Goal: Information Seeking & Learning: Learn about a topic

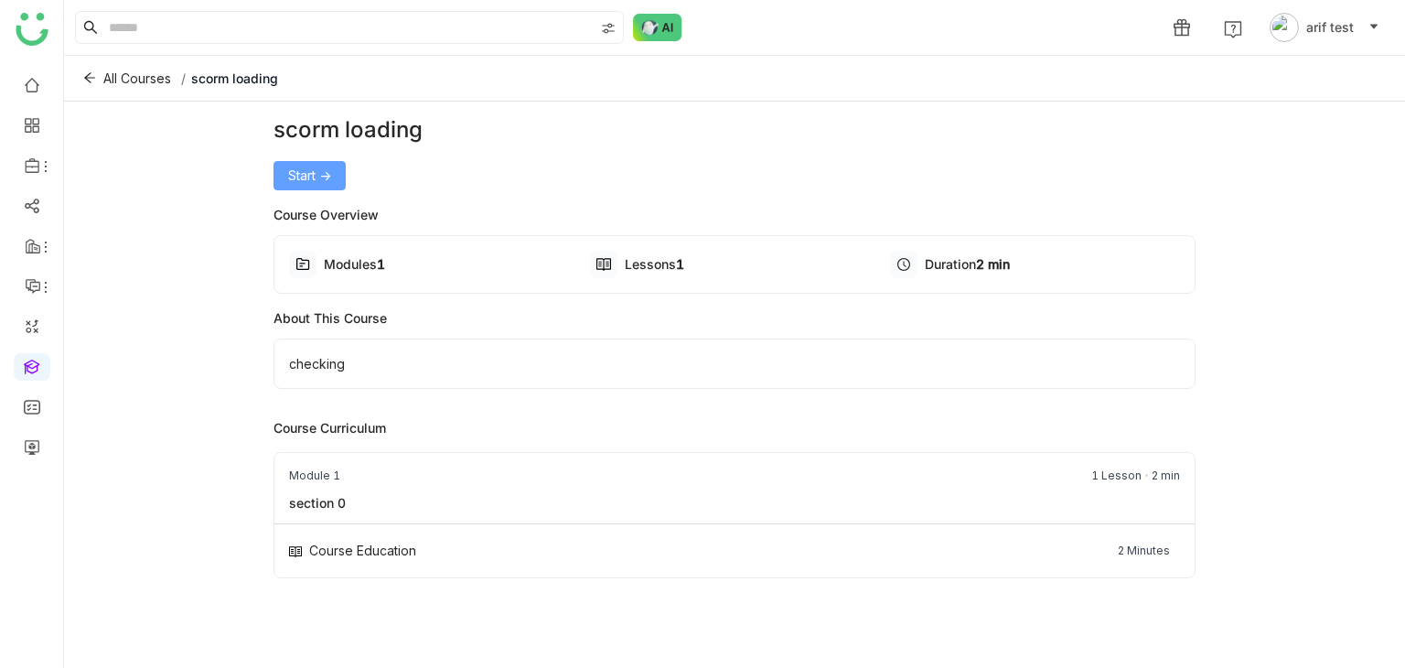
click at [342, 167] on button "Start ->" at bounding box center [310, 175] width 72 height 29
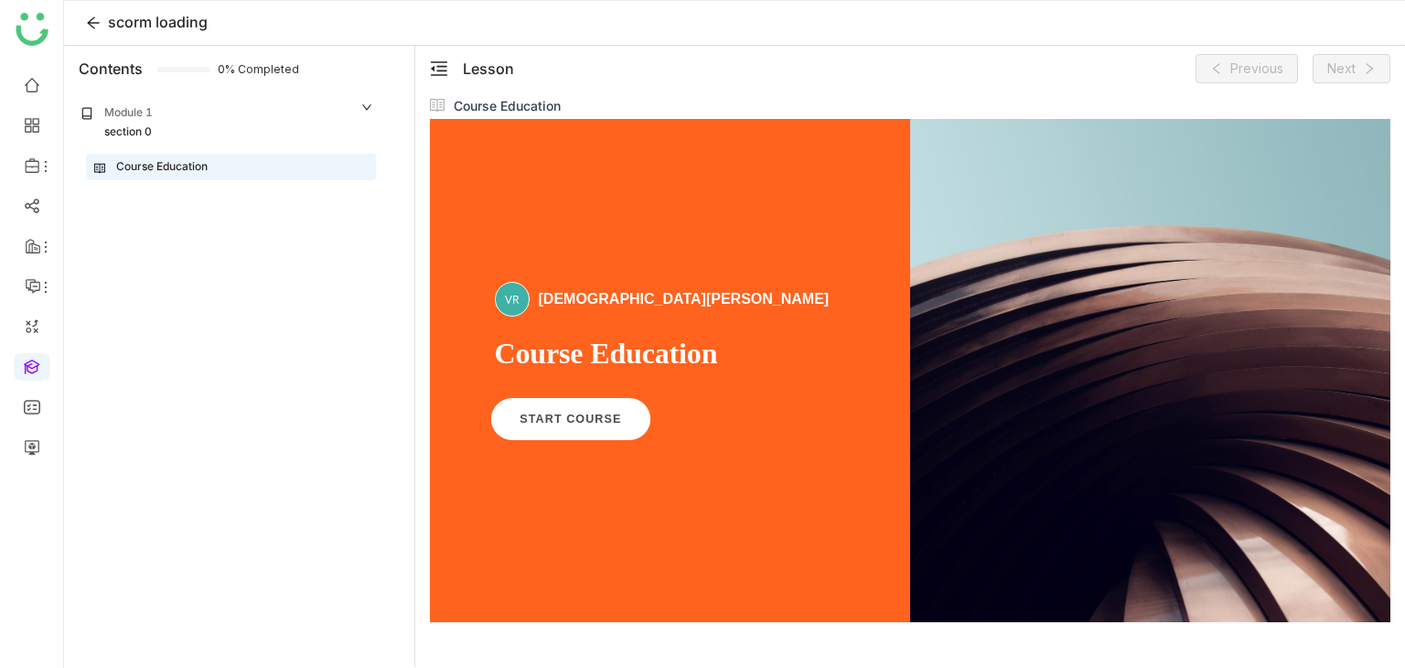
click at [576, 424] on span "START COURSE" at bounding box center [571, 420] width 102 height 14
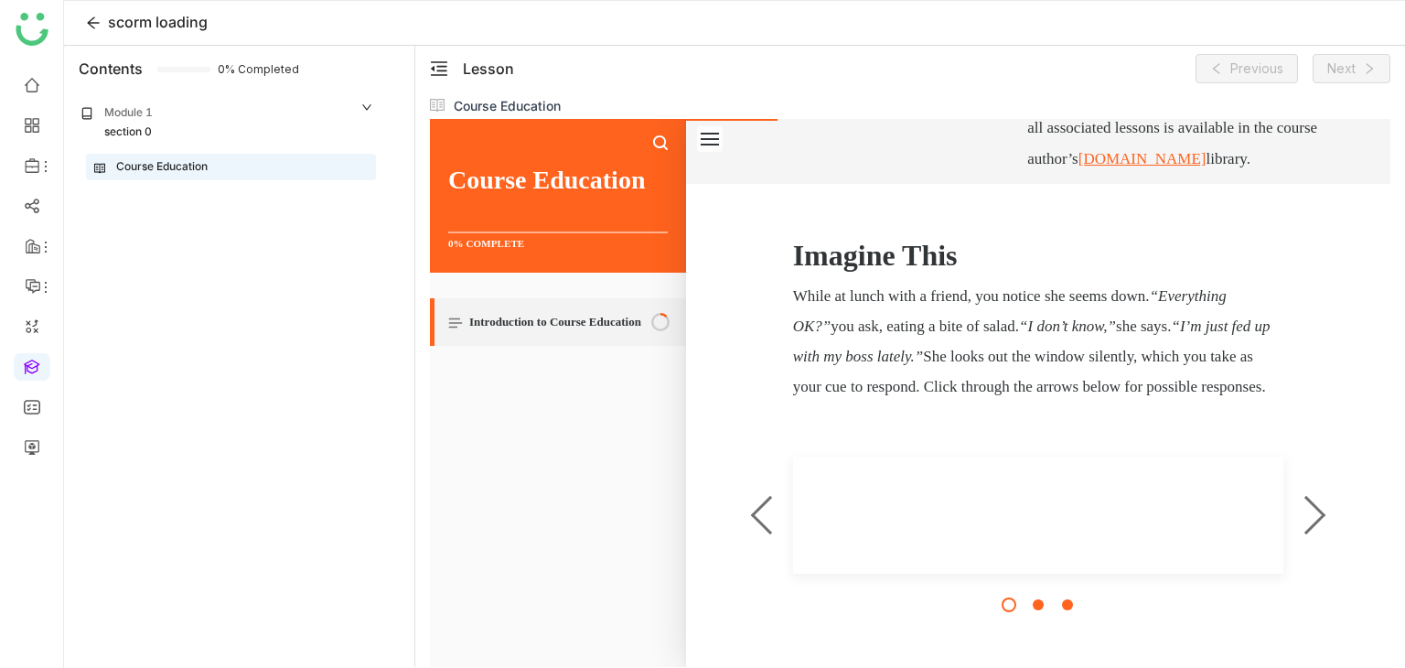
scroll to position [758, 0]
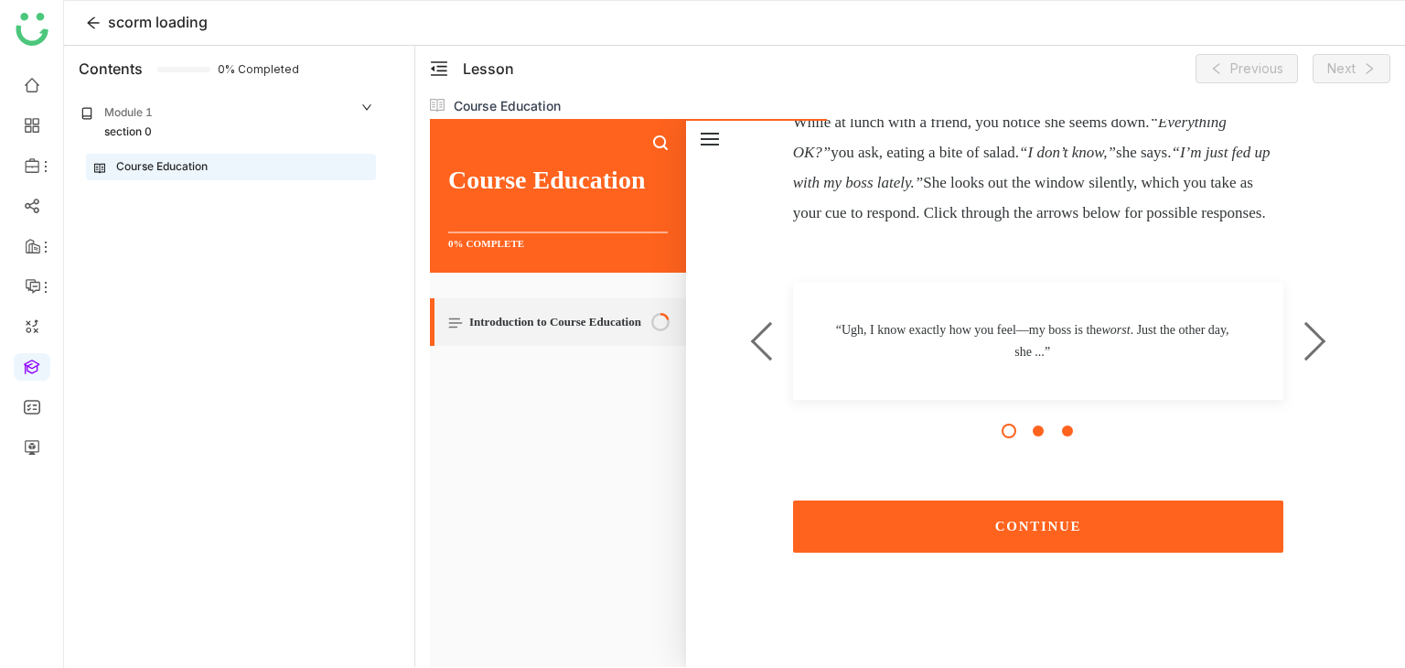
click at [1009, 533] on button "CONTINUE" at bounding box center [1038, 526] width 491 height 52
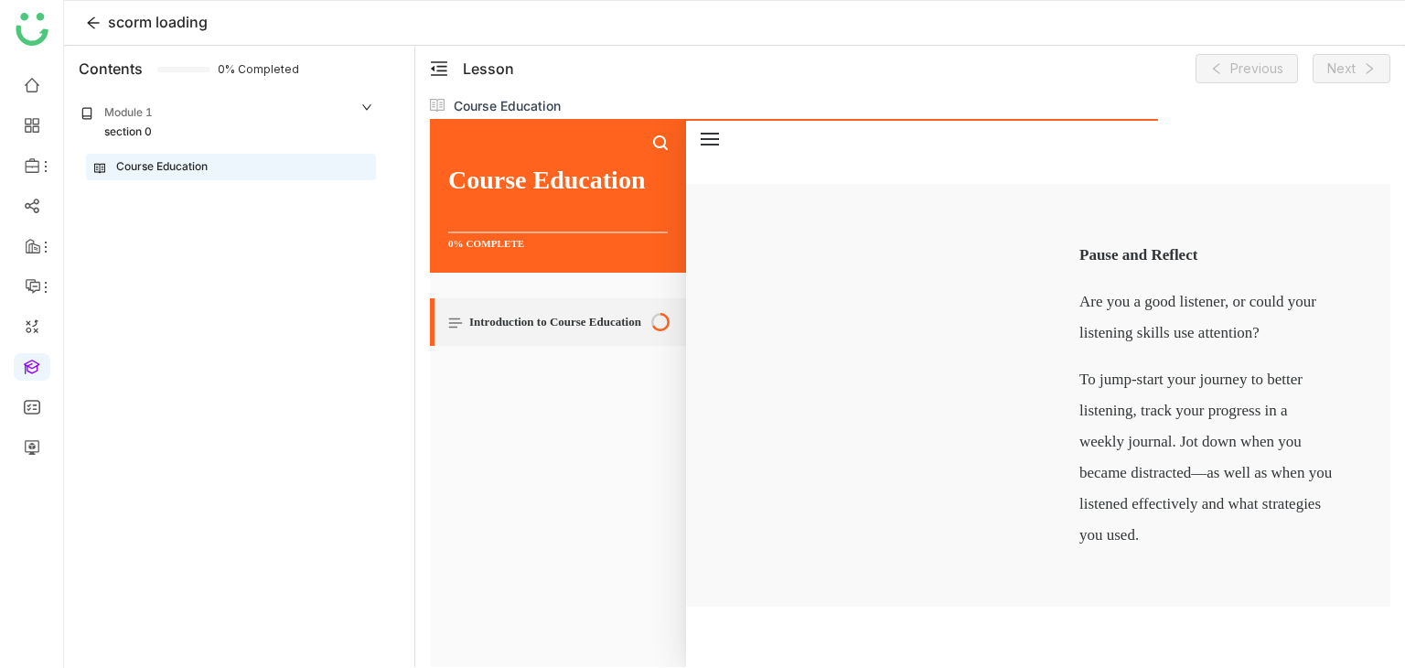
scroll to position [3344, 0]
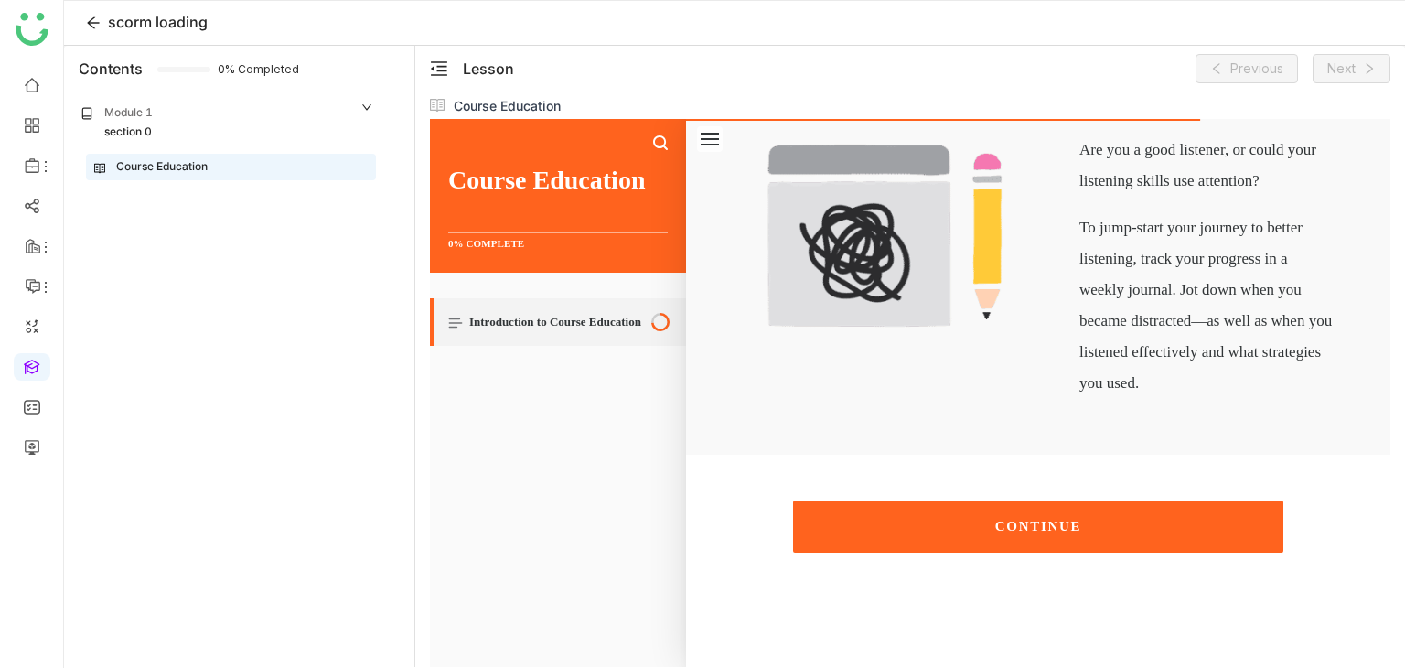
click at [1069, 519] on button "CONTINUE" at bounding box center [1038, 526] width 491 height 52
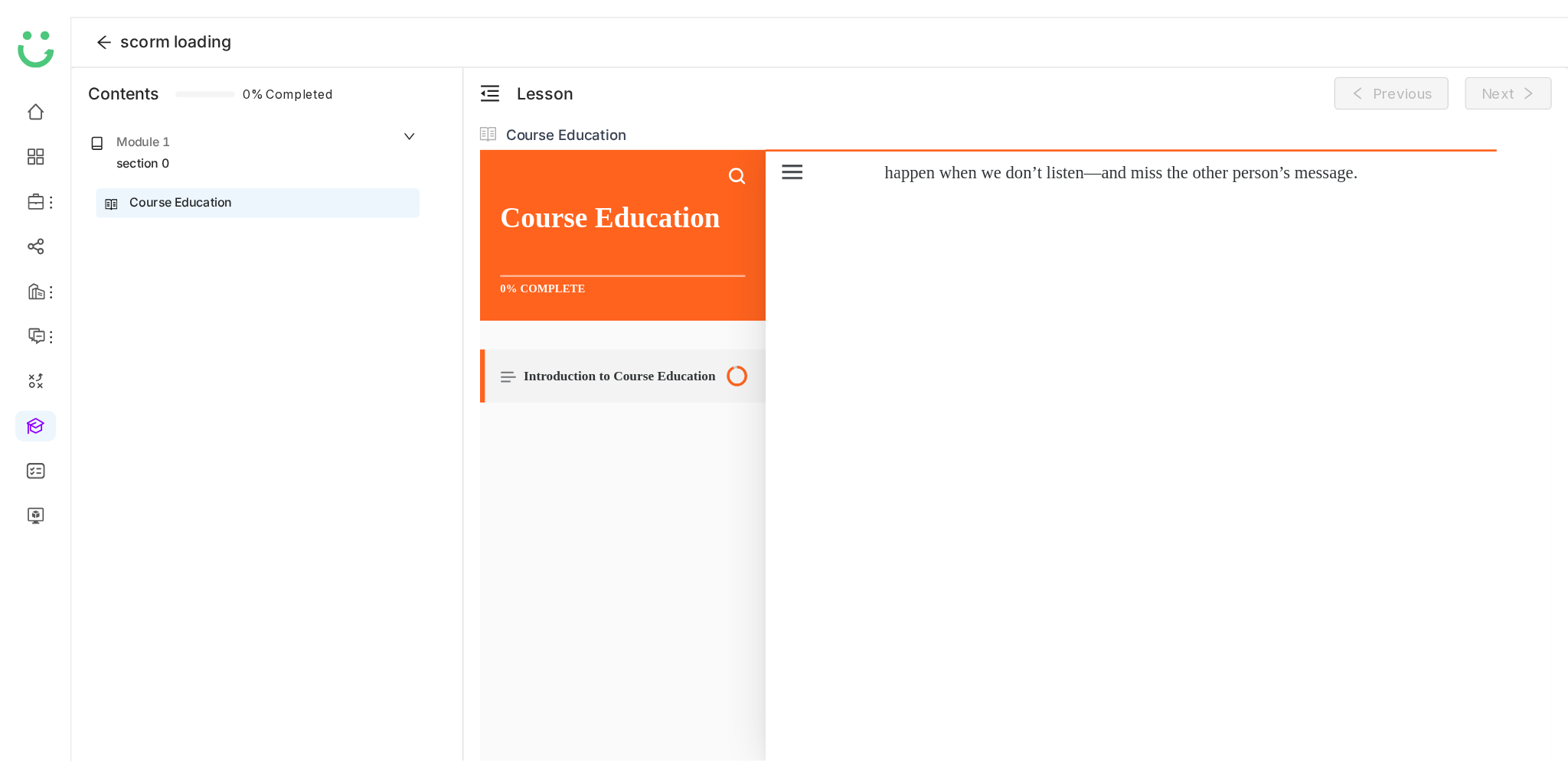
scroll to position [3582, 0]
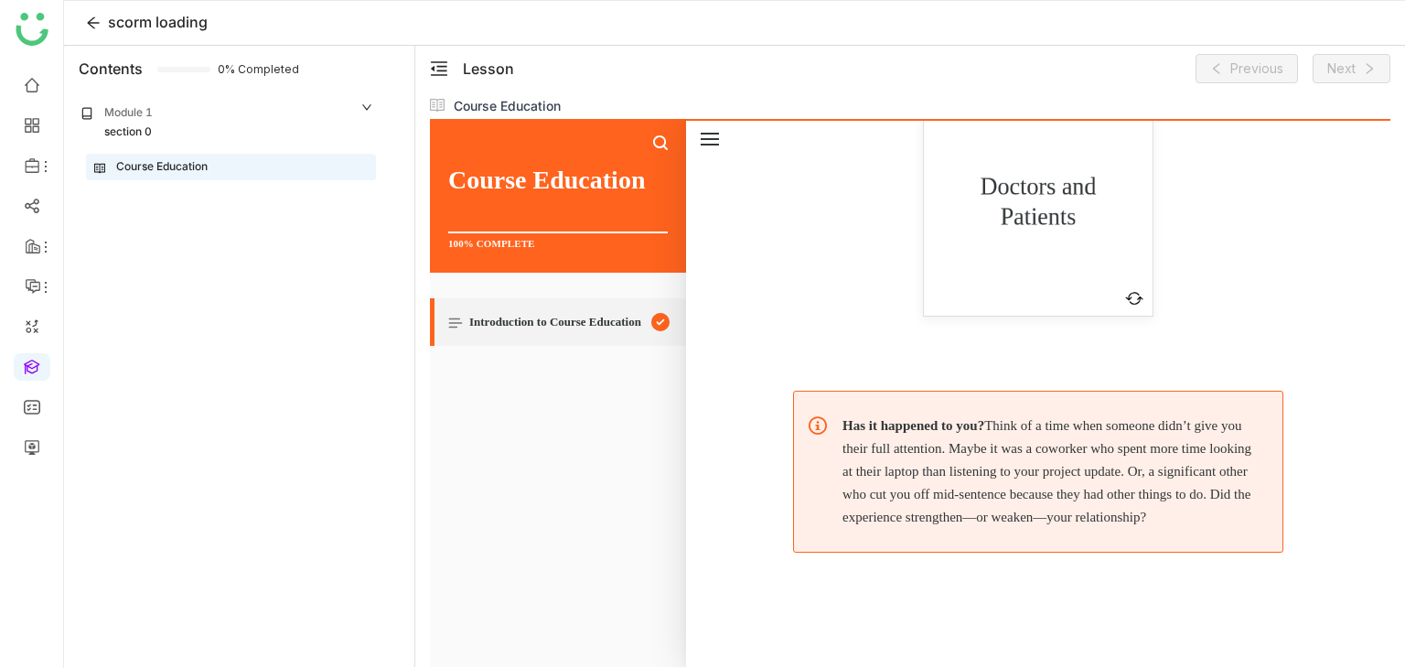
click at [1061, 439] on p "Has it happened to you? Think of a time when someone didn’t give you their full…" at bounding box center [1049, 471] width 413 height 114
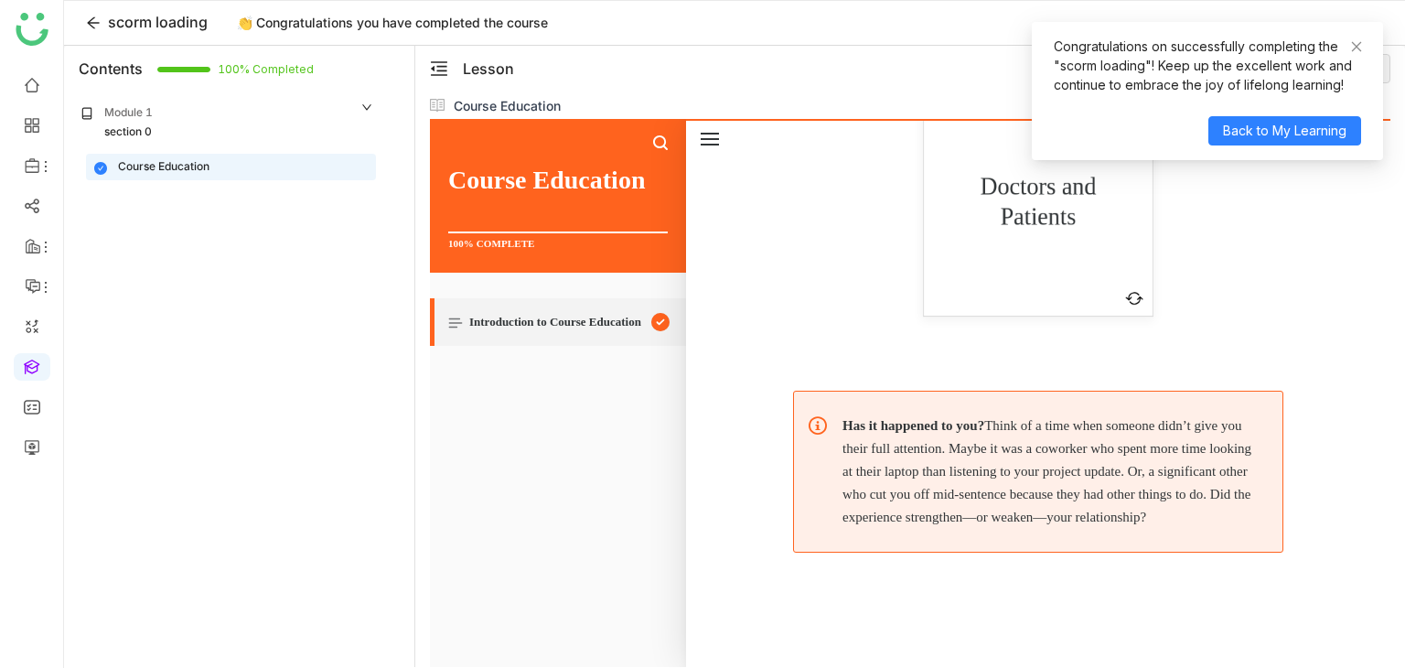
click at [811, 404] on div "Has it happened to you? Think of a time when someone didn’t give you their full…" at bounding box center [1038, 472] width 489 height 160
click at [1313, 141] on button "Back to My Learning" at bounding box center [1285, 130] width 153 height 29
